Goal: Information Seeking & Learning: Find specific fact

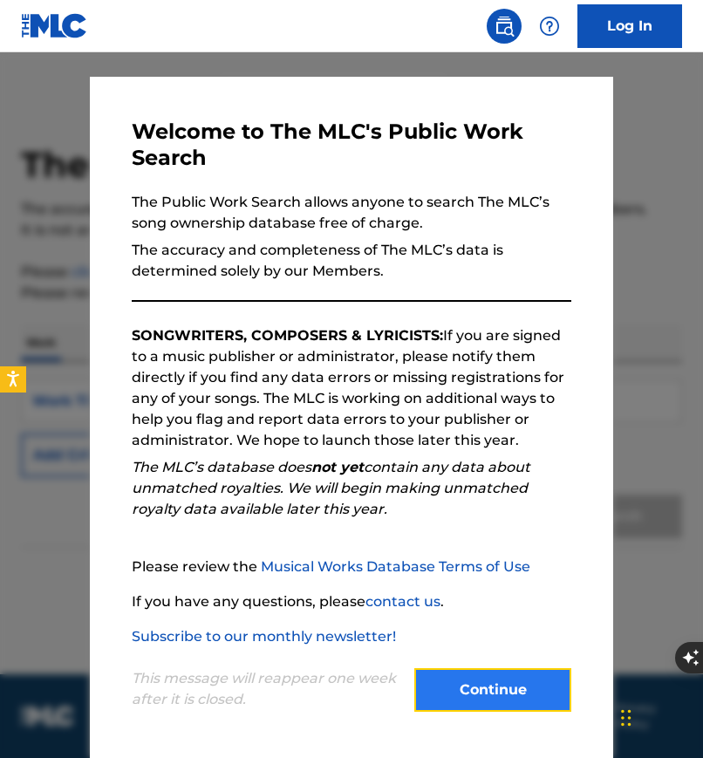
click at [490, 692] on button "Continue" at bounding box center [492, 690] width 157 height 44
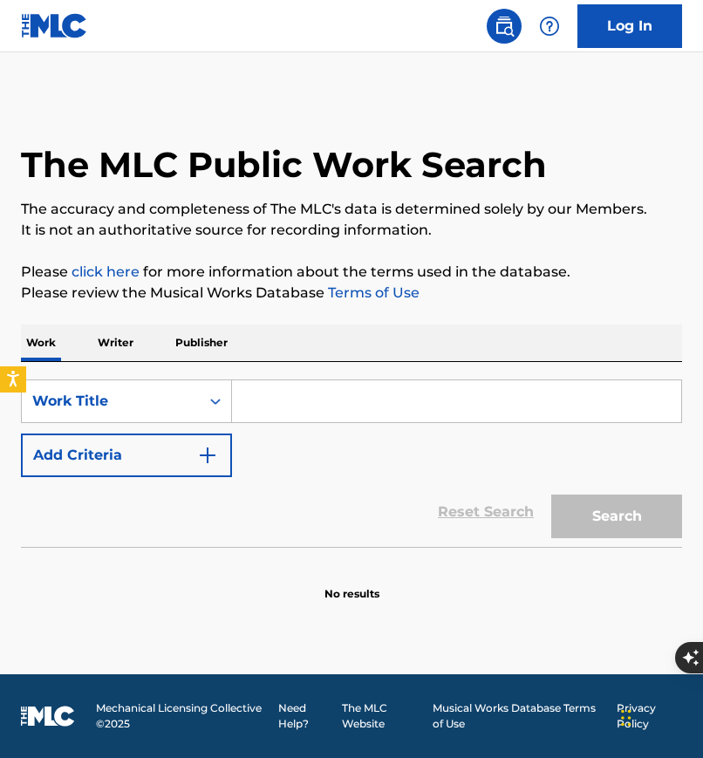
click at [409, 398] on input "Search Form" at bounding box center [456, 401] width 449 height 42
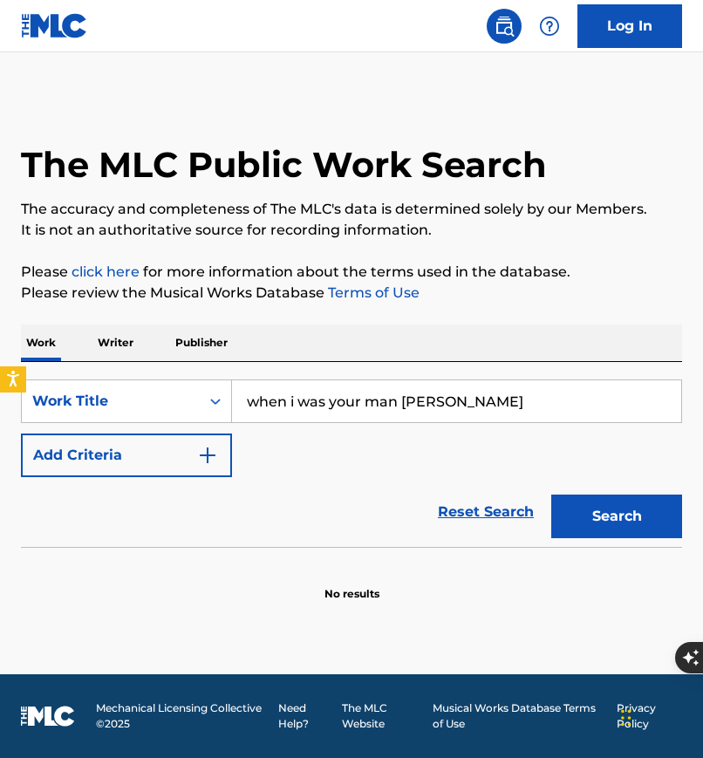
click at [551, 494] on button "Search" at bounding box center [616, 516] width 131 height 44
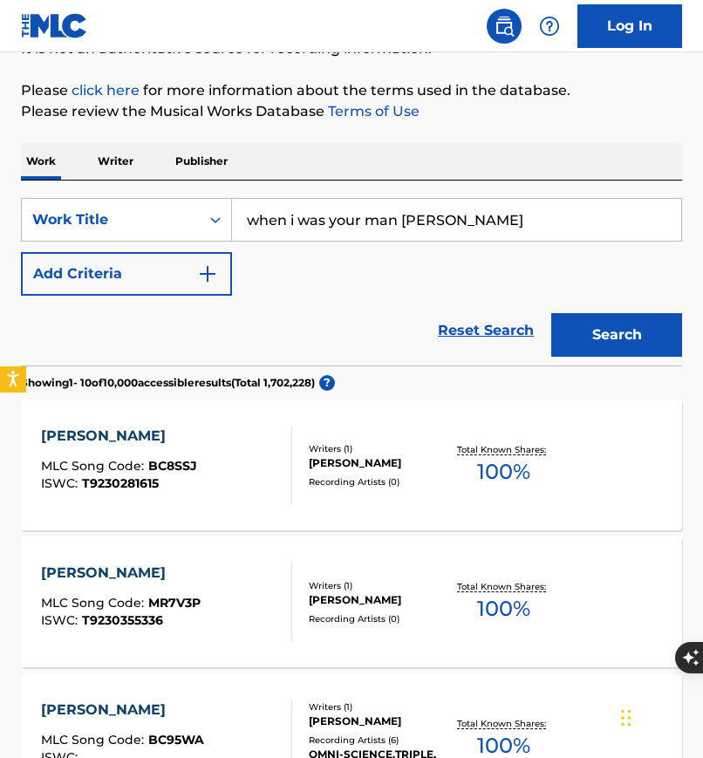
scroll to position [186, 0]
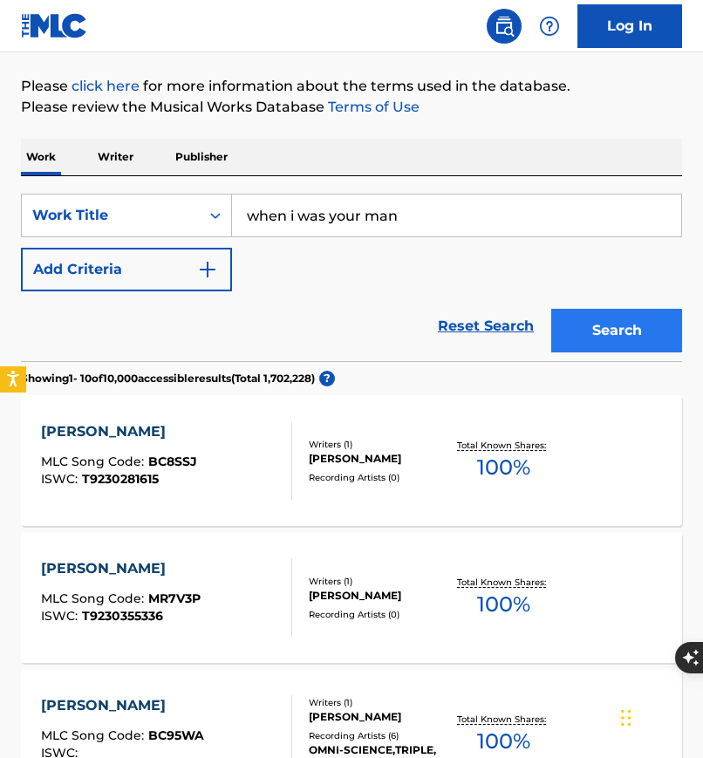
type input "when i was your man"
click at [648, 325] on button "Search" at bounding box center [616, 331] width 131 height 44
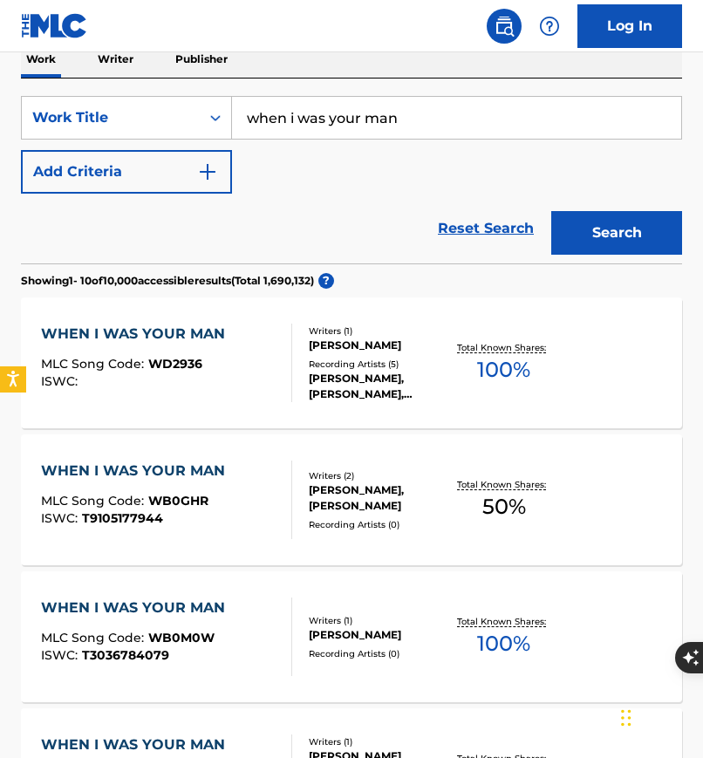
scroll to position [284, 0]
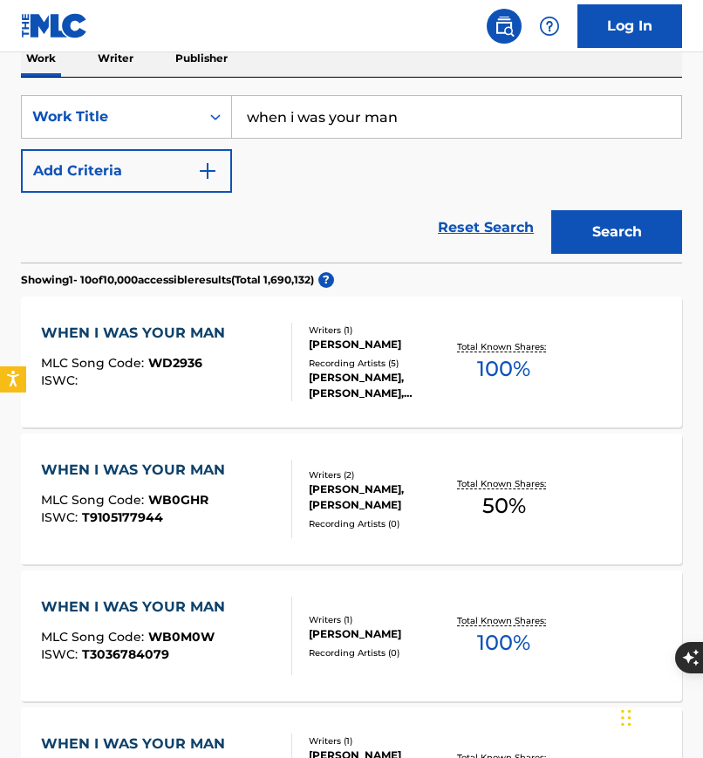
click at [201, 335] on div "WHEN I WAS YOUR MAN" at bounding box center [137, 333] width 193 height 21
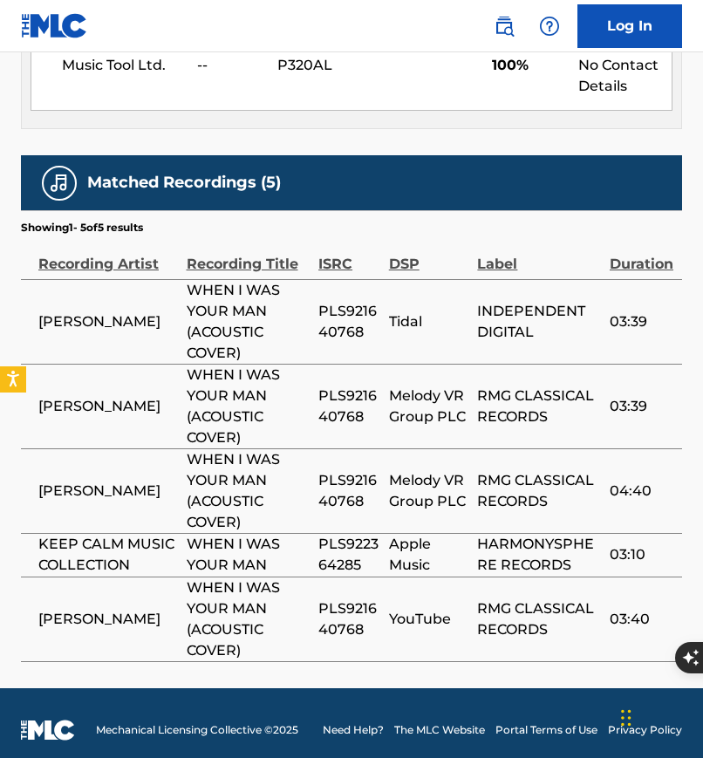
scroll to position [972, 0]
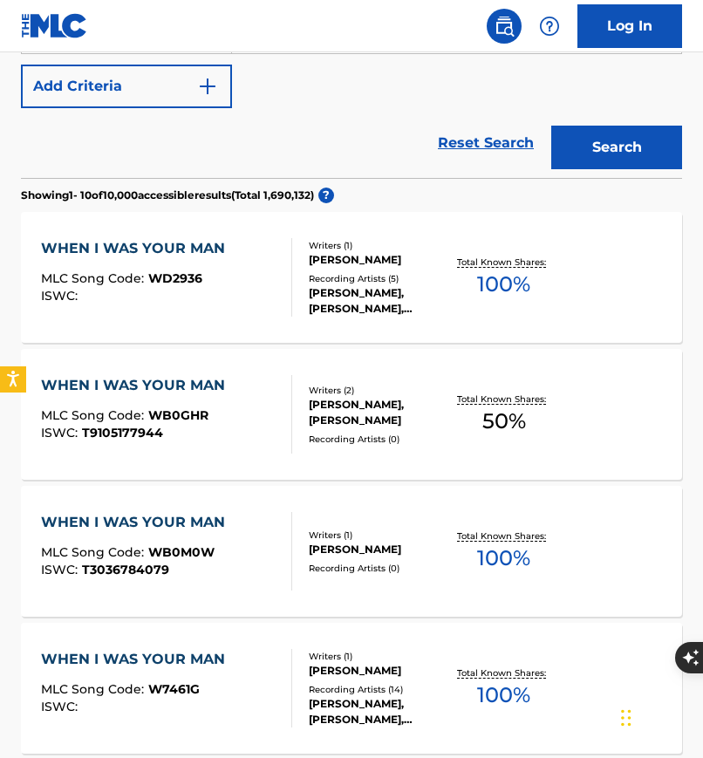
scroll to position [147, 0]
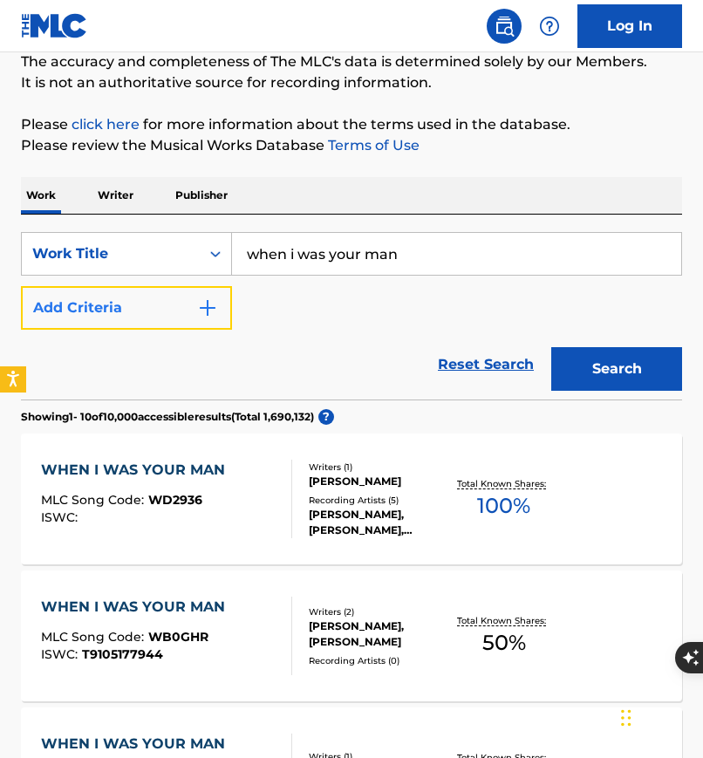
click at [174, 303] on button "Add Criteria" at bounding box center [126, 308] width 211 height 44
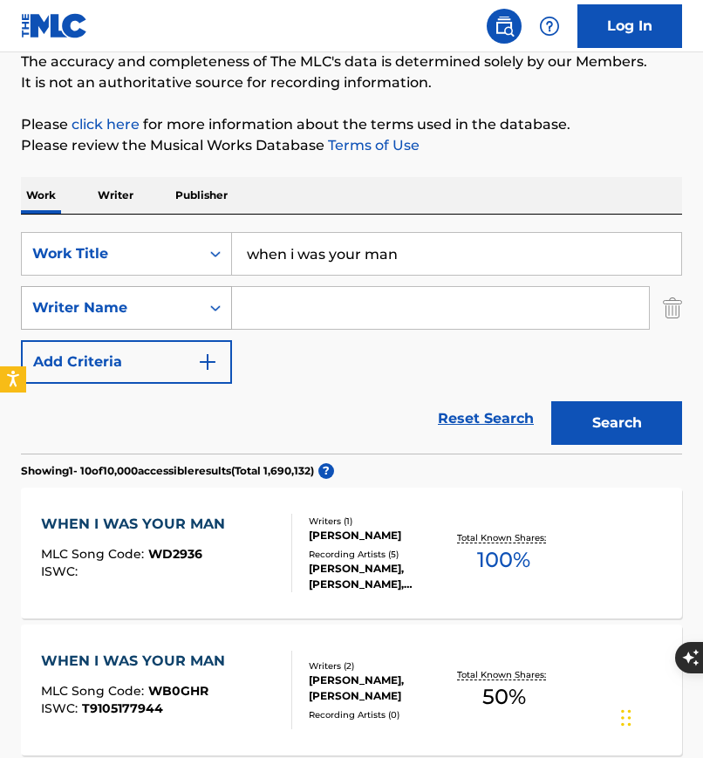
click at [224, 308] on div "Search Form" at bounding box center [215, 307] width 31 height 31
click at [264, 307] on input "Search Form" at bounding box center [440, 308] width 417 height 42
type input "[PERSON_NAME]"
click at [551, 401] on button "Search" at bounding box center [616, 423] width 131 height 44
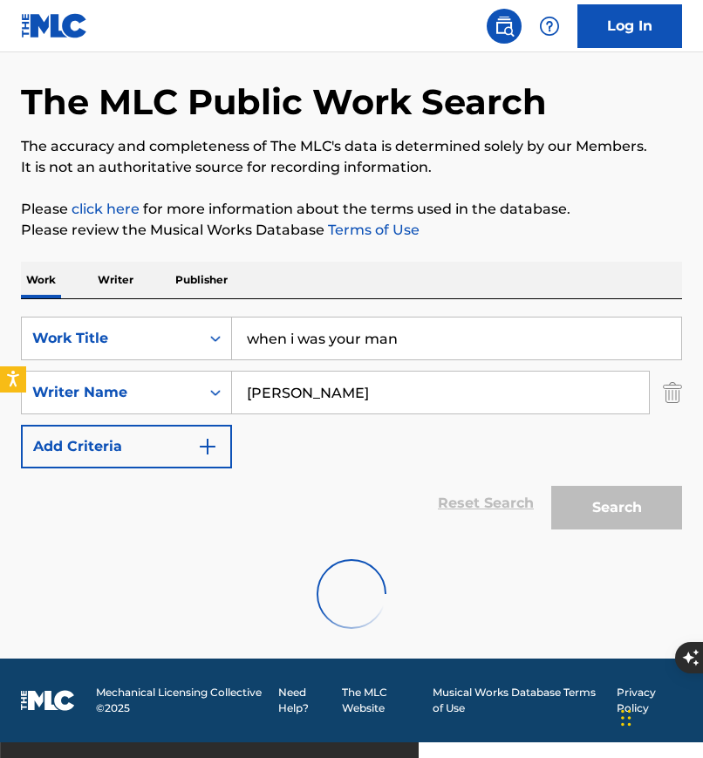
scroll to position [16, 0]
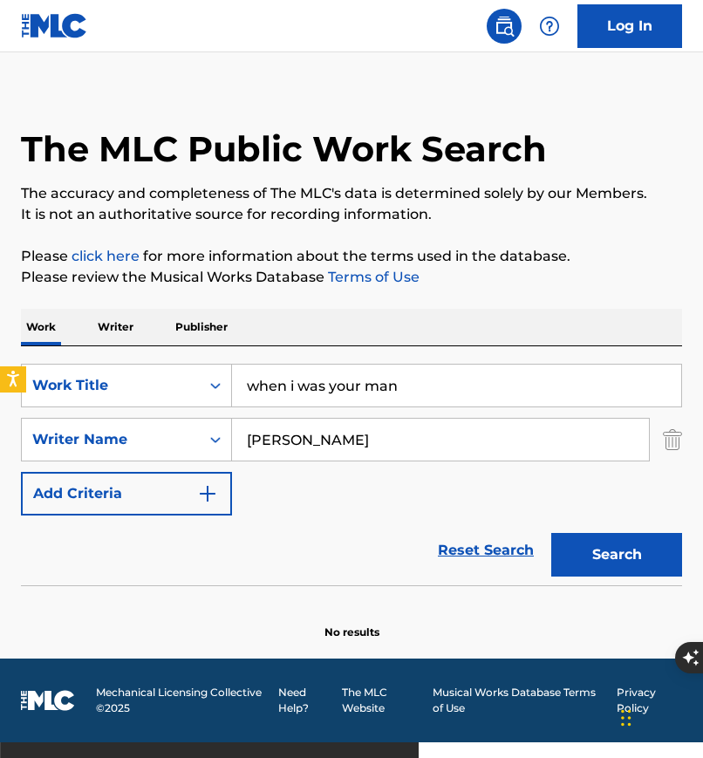
drag, startPoint x: 341, startPoint y: 446, endPoint x: 249, endPoint y: 442, distance: 91.6
click at [249, 442] on input "[PERSON_NAME]" at bounding box center [440, 440] width 417 height 42
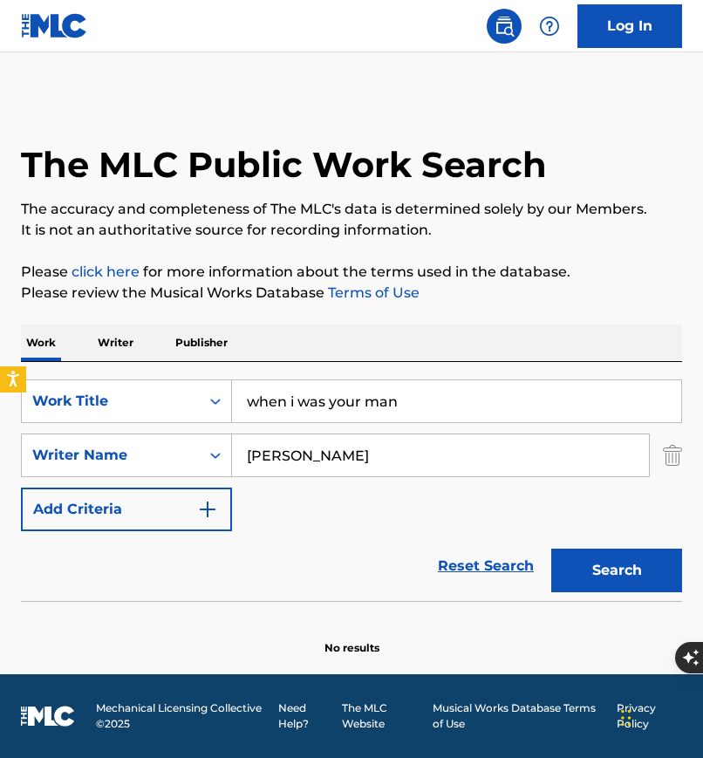
type input "[PERSON_NAME]"
click at [551, 548] on button "Search" at bounding box center [616, 570] width 131 height 44
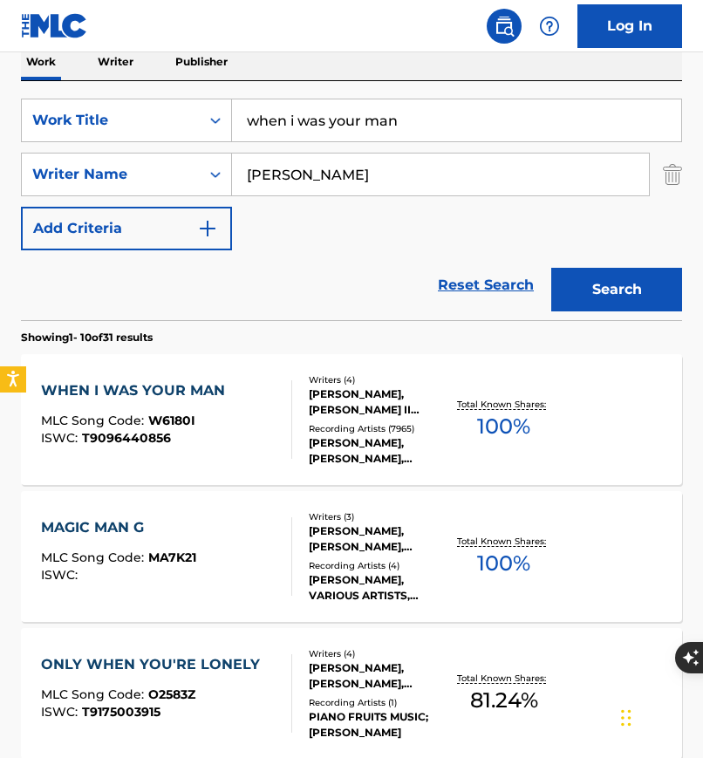
scroll to position [290, 0]
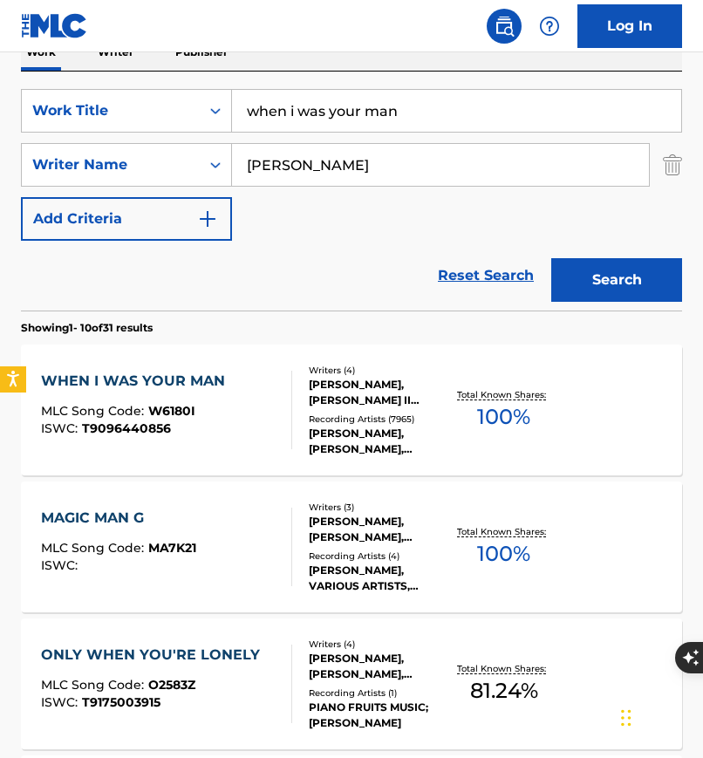
click at [143, 373] on div "WHEN I WAS YOUR MAN" at bounding box center [137, 381] width 193 height 21
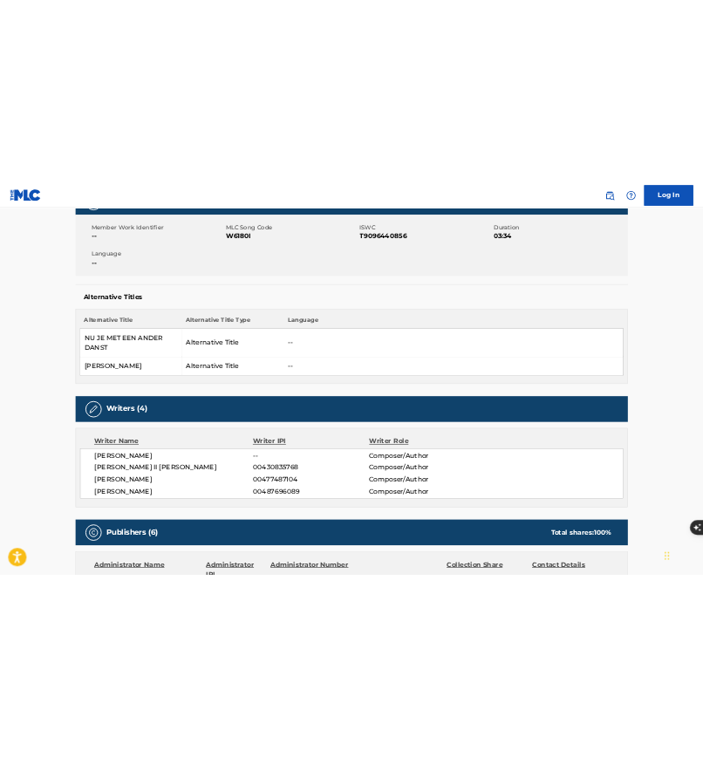
scroll to position [248, 0]
